Goal: Find specific page/section: Find specific page/section

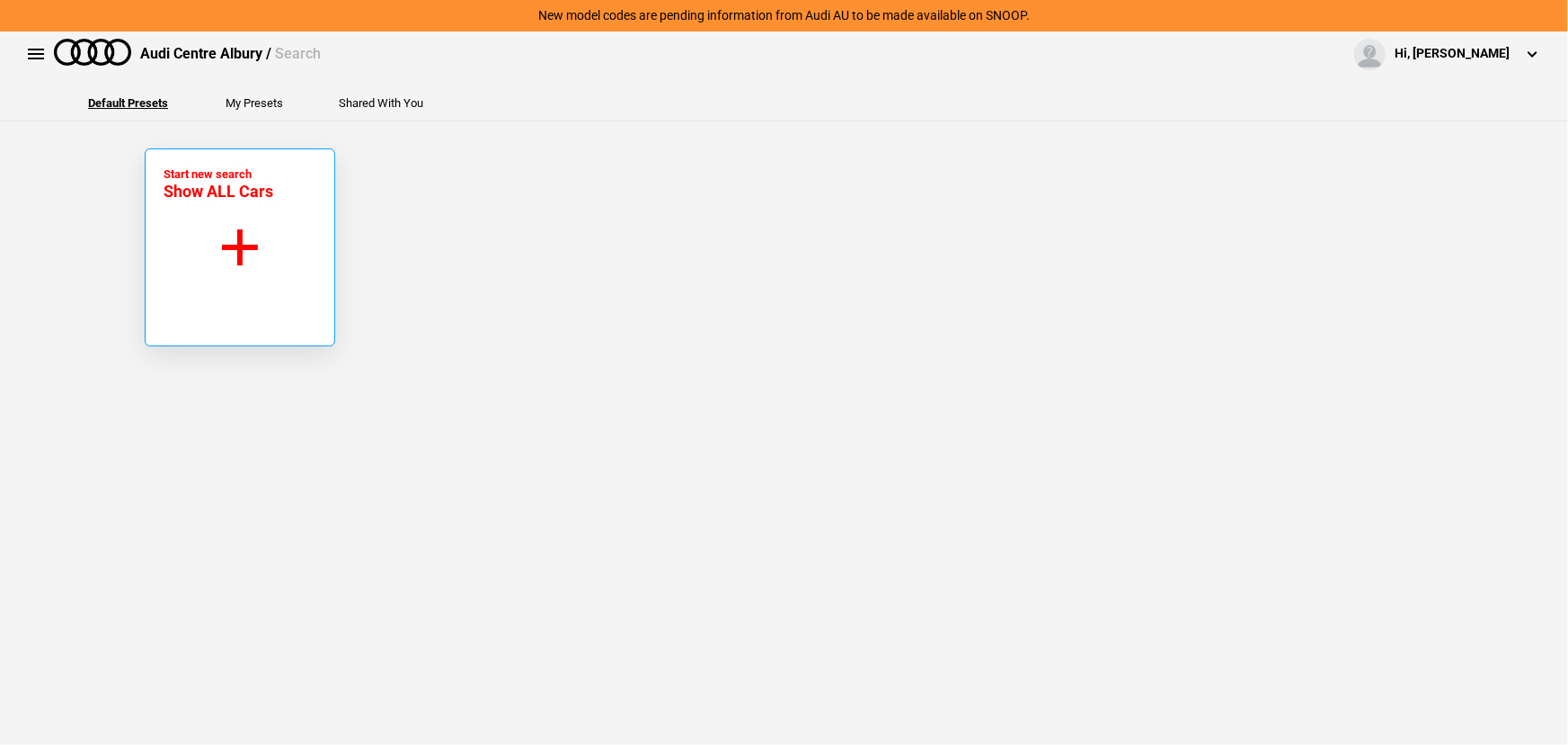
click at [210, 237] on button "Start new search Show ALL Cars" at bounding box center [240, 248] width 191 height 198
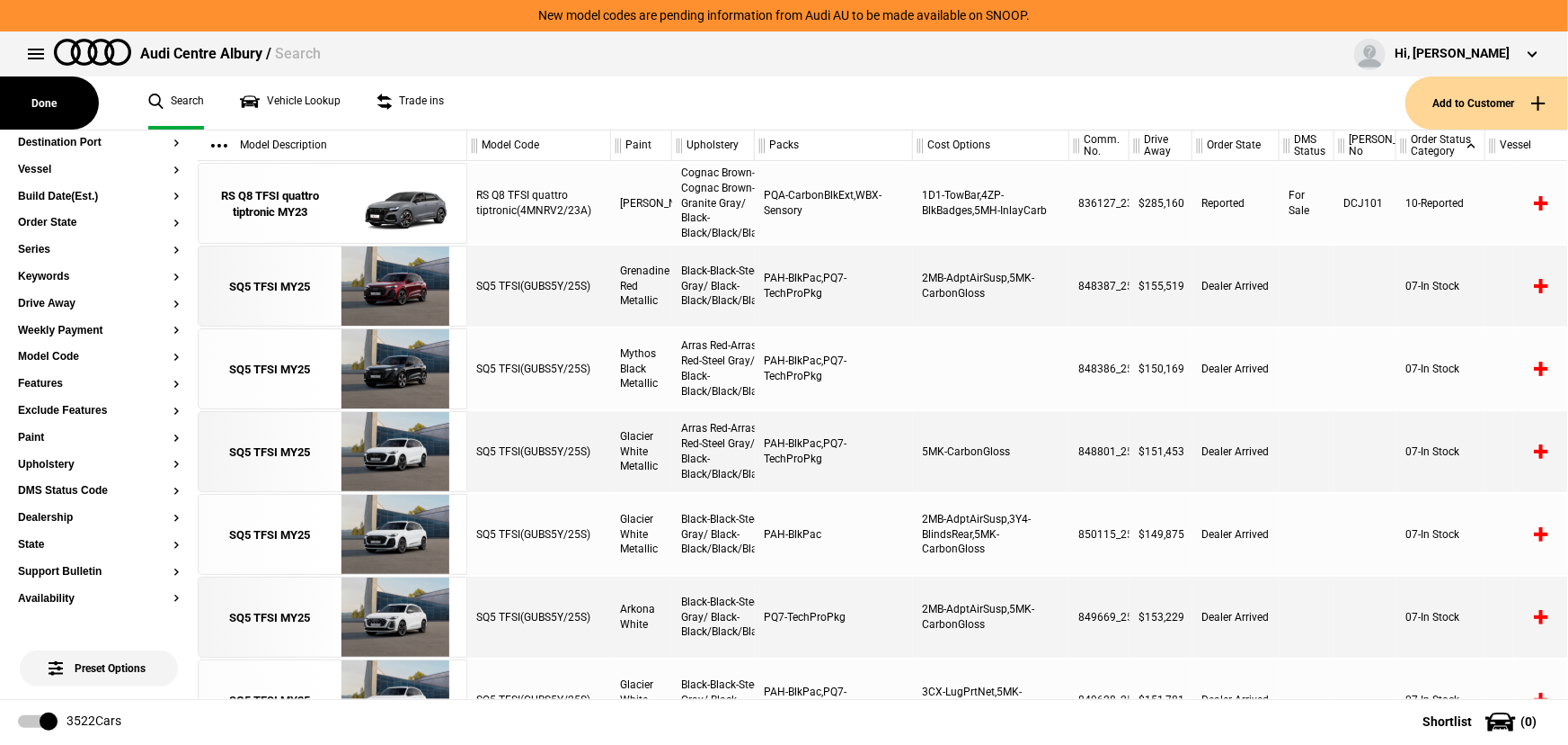
scroll to position [163, 0]
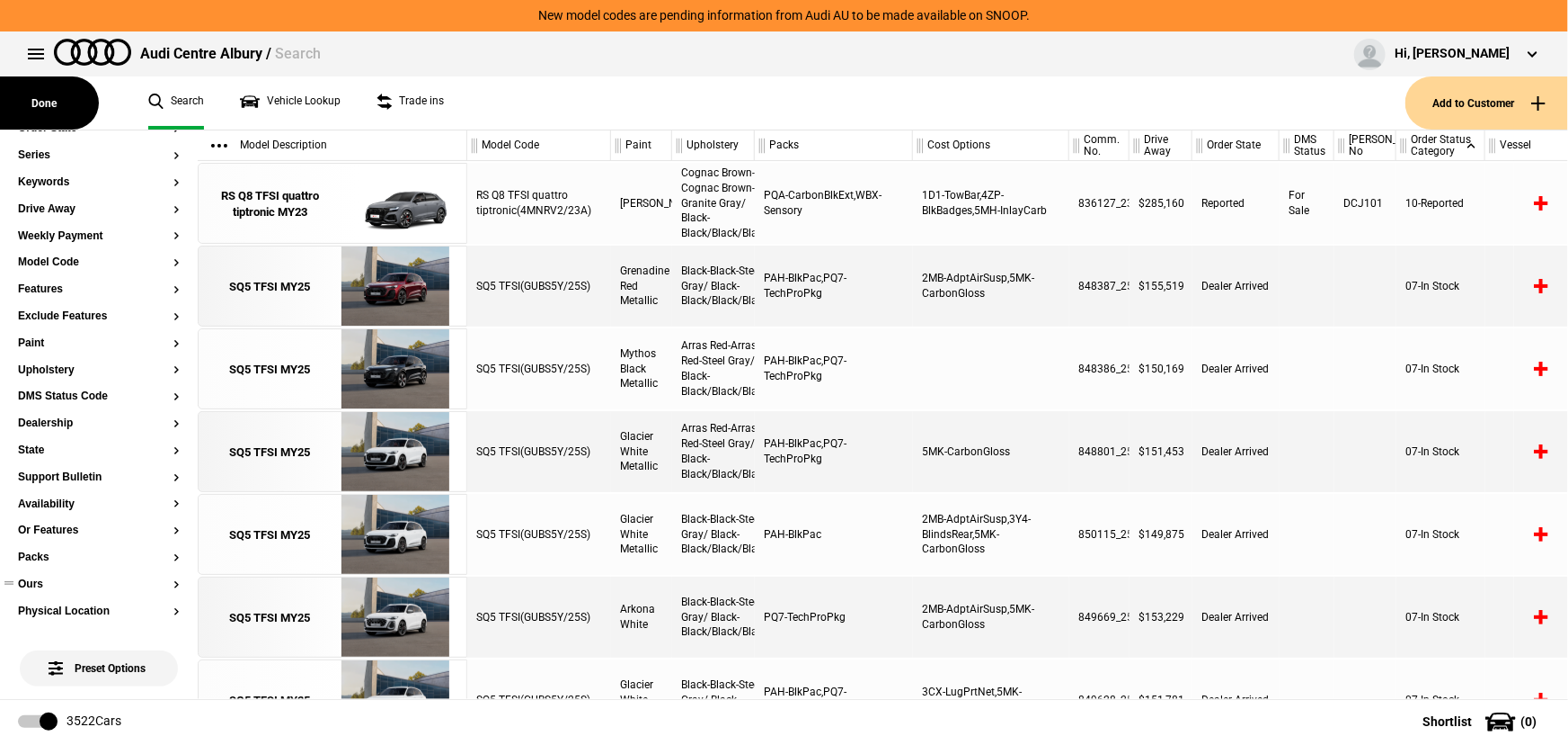
click at [36, 580] on button "Ours" at bounding box center [99, 584] width 162 height 12
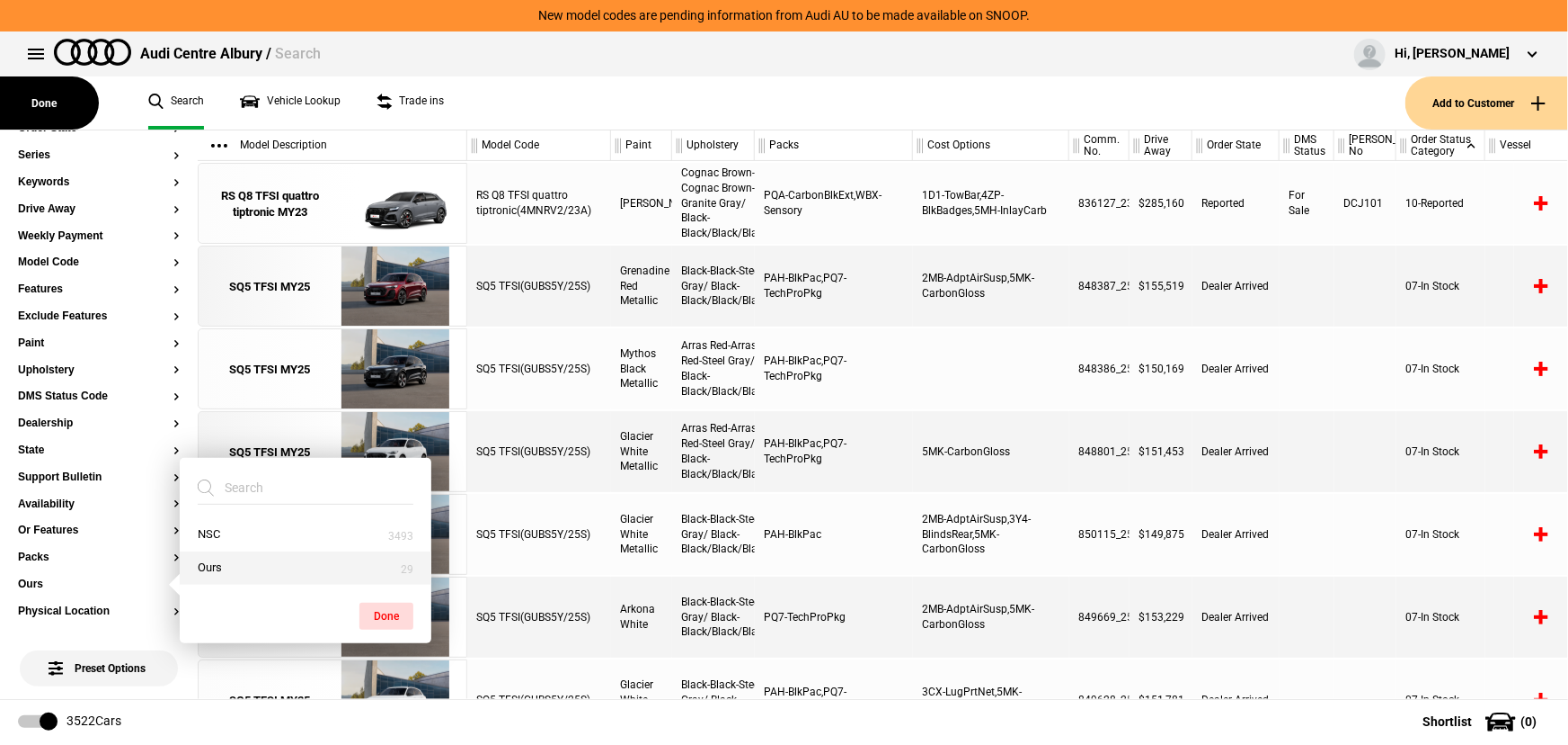
click at [197, 566] on button "Ours" at bounding box center [305, 567] width 251 height 34
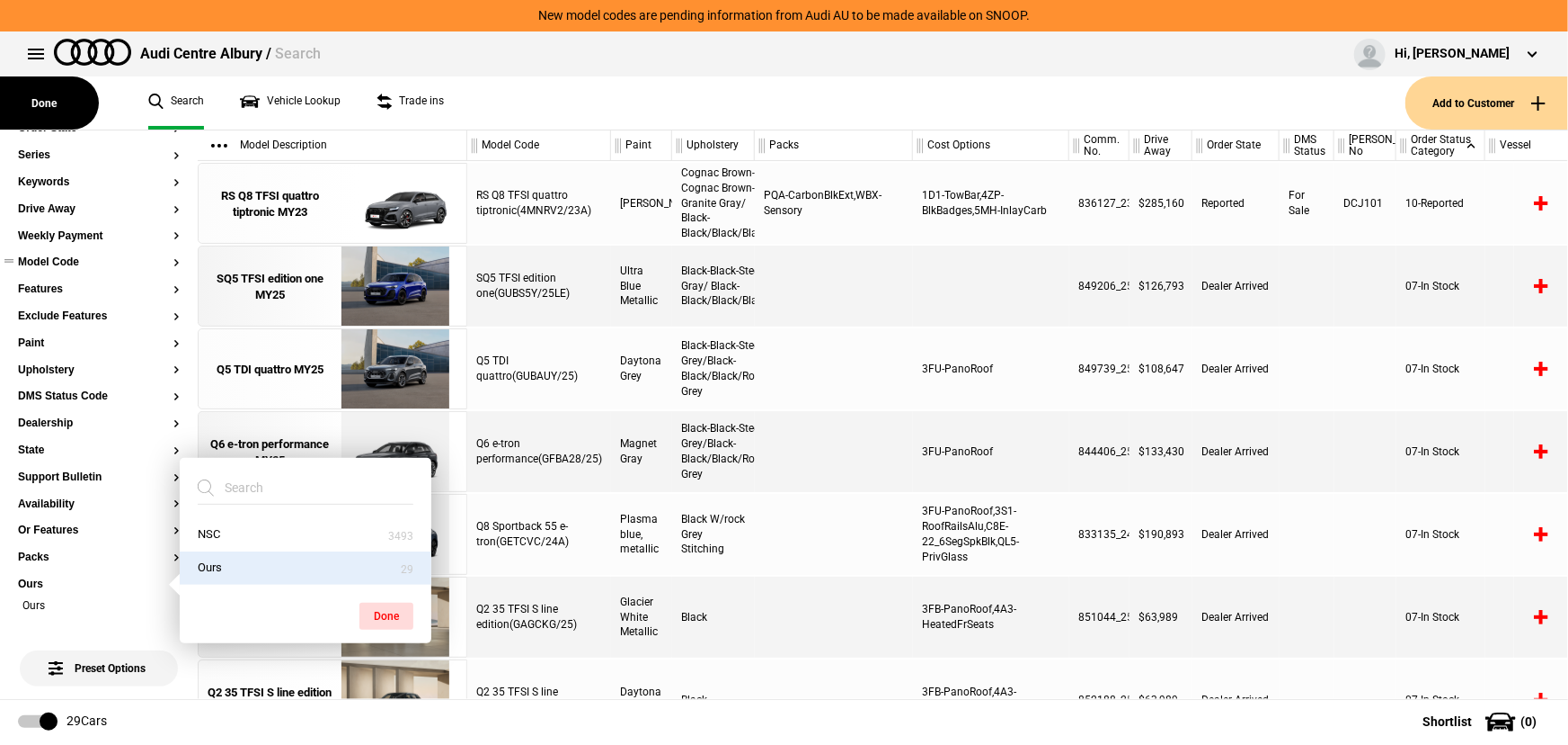
click at [54, 262] on button "Model Code" at bounding box center [99, 262] width 162 height 12
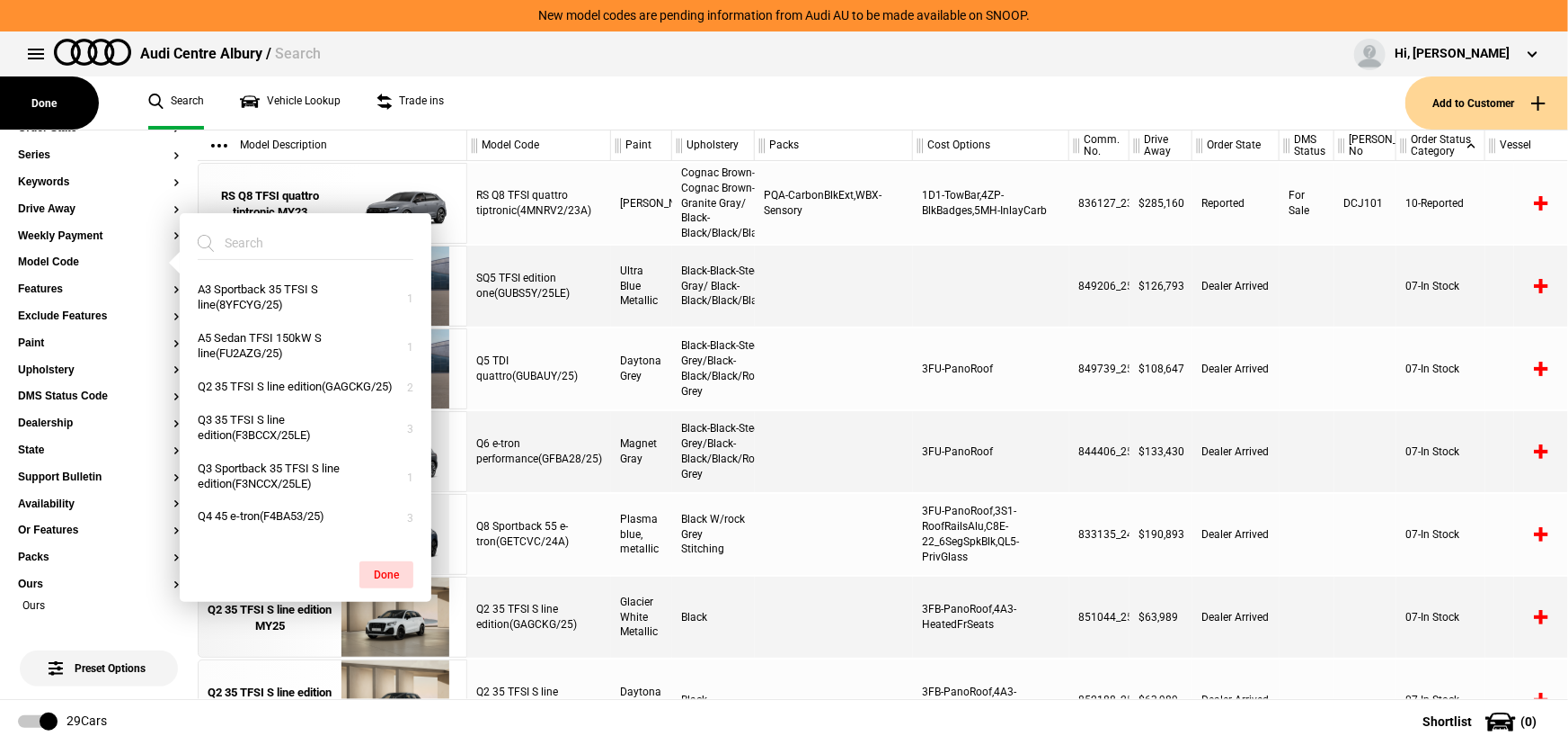
click at [271, 245] on input "search" at bounding box center [295, 243] width 194 height 33
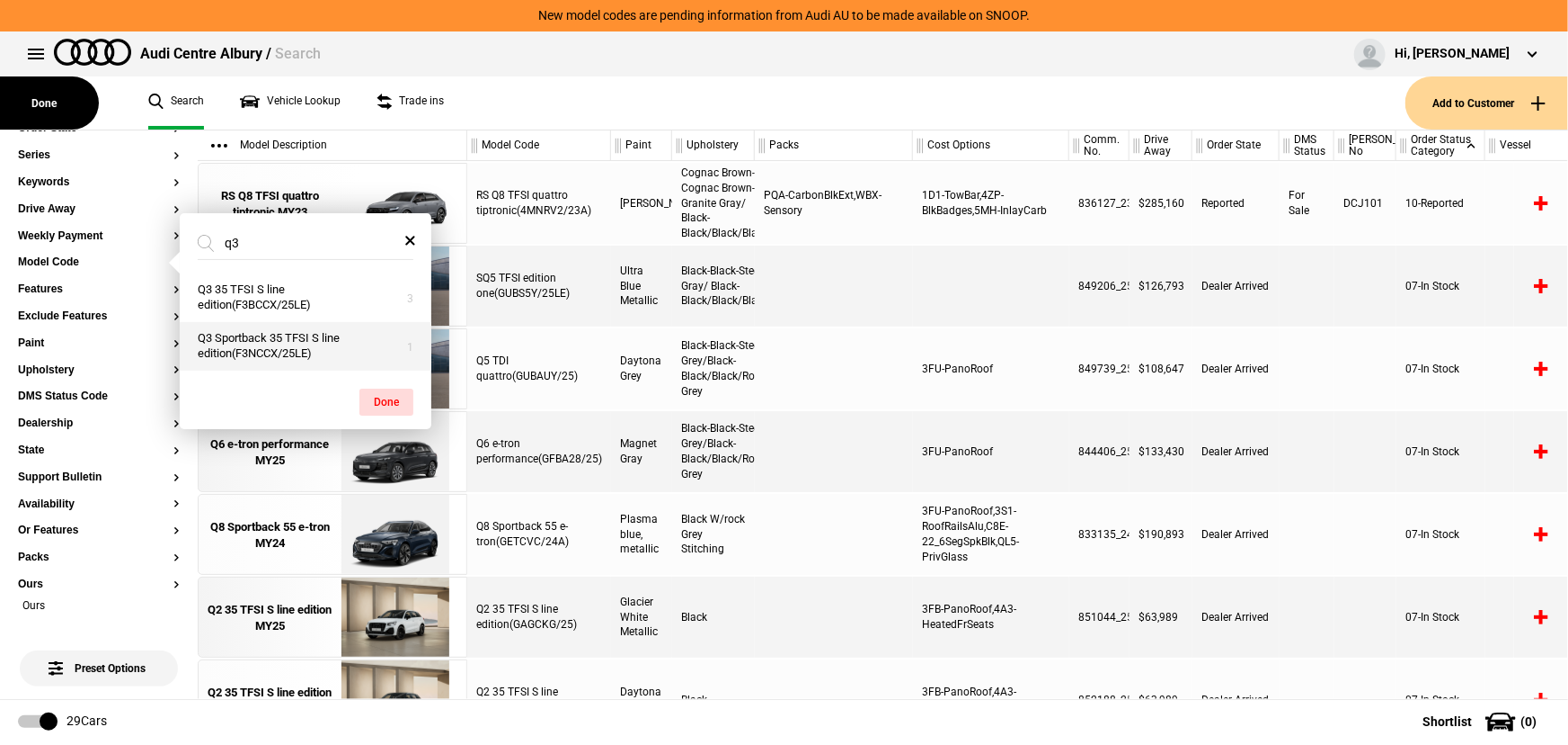
type input "q3"
click at [293, 348] on button "Q3 Sportback 35 TFSI S line edition(F3NCCX/25LE)" at bounding box center [305, 346] width 251 height 49
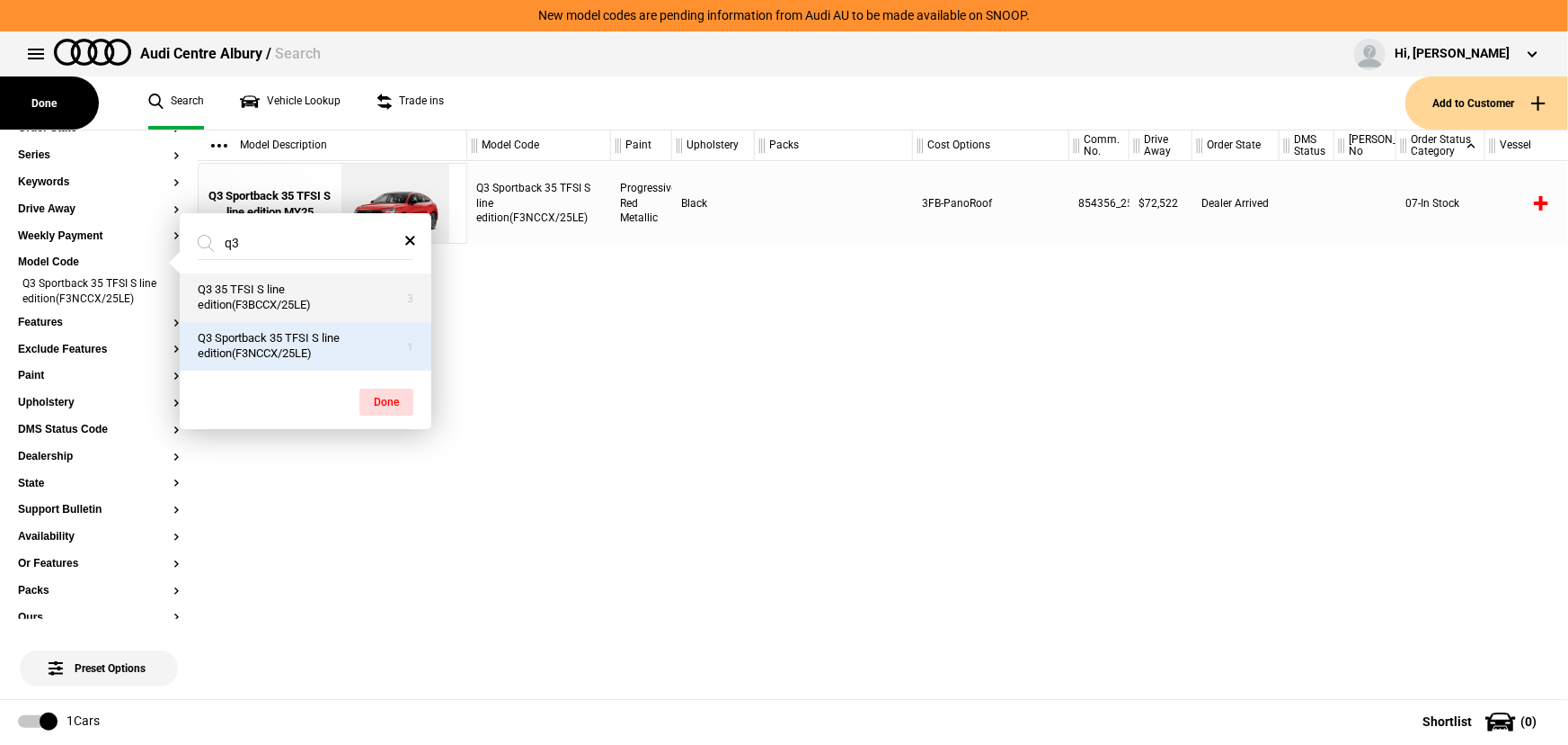
click at [290, 297] on button "Q3 35 TFSI S line edition(F3BCCX/25LE)" at bounding box center [305, 298] width 251 height 49
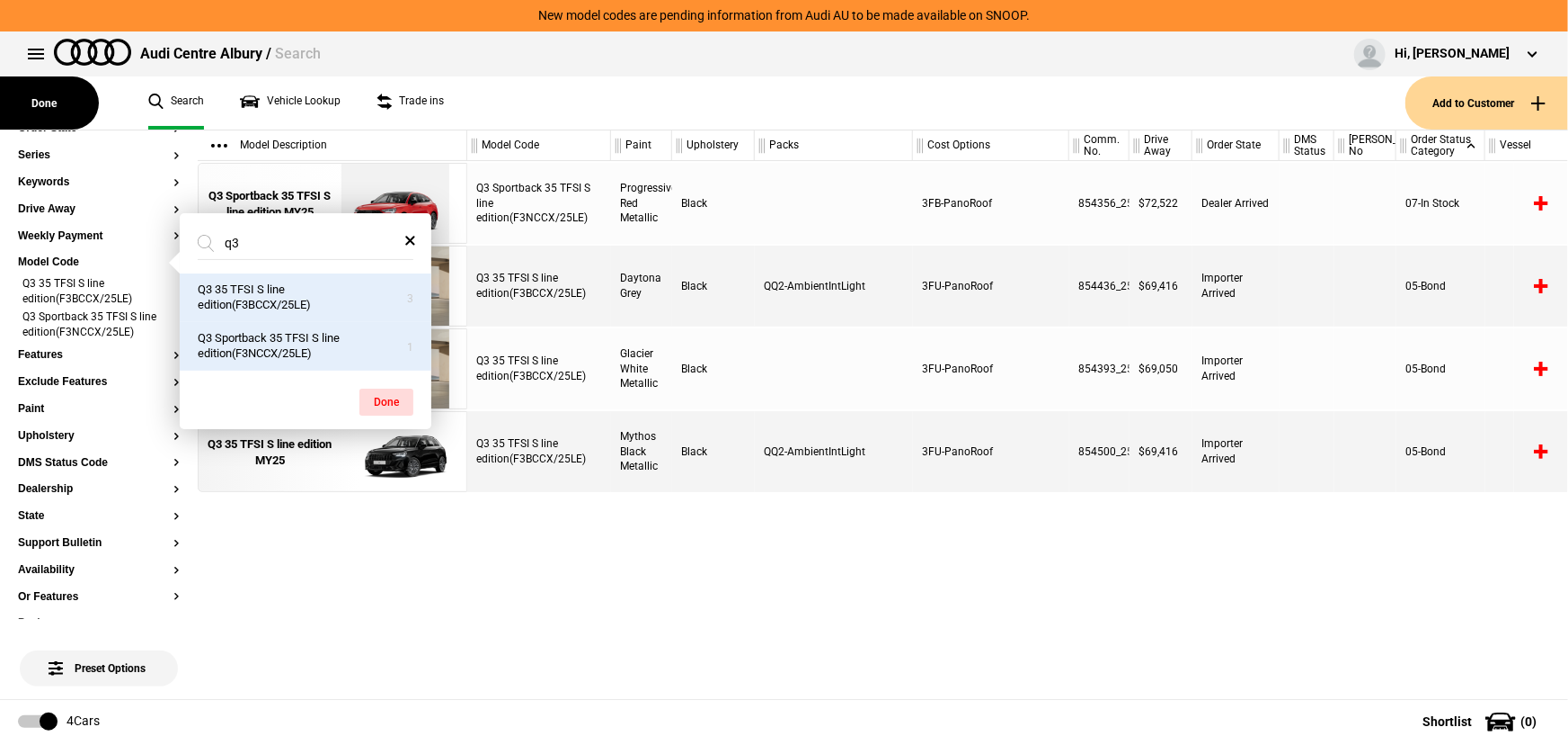
click at [759, 578] on div "Q3 Sportback 35 TFSI S line edition(F3NCCX/25LE) Progressive Red Metallic Black…" at bounding box center [1017, 430] width 1101 height 538
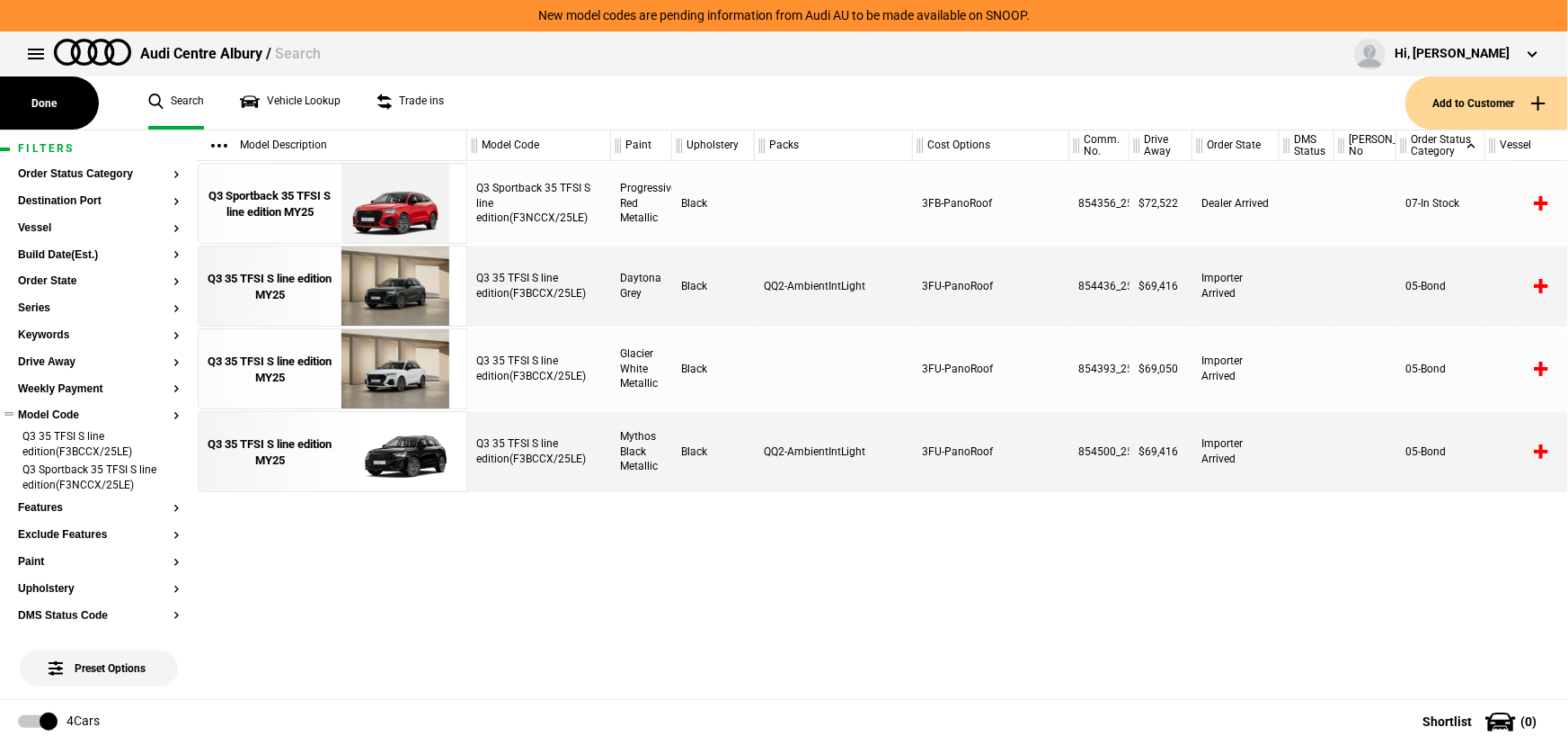
scroll to position [0, 0]
